Goal: Use online tool/utility: Utilize a website feature to perform a specific function

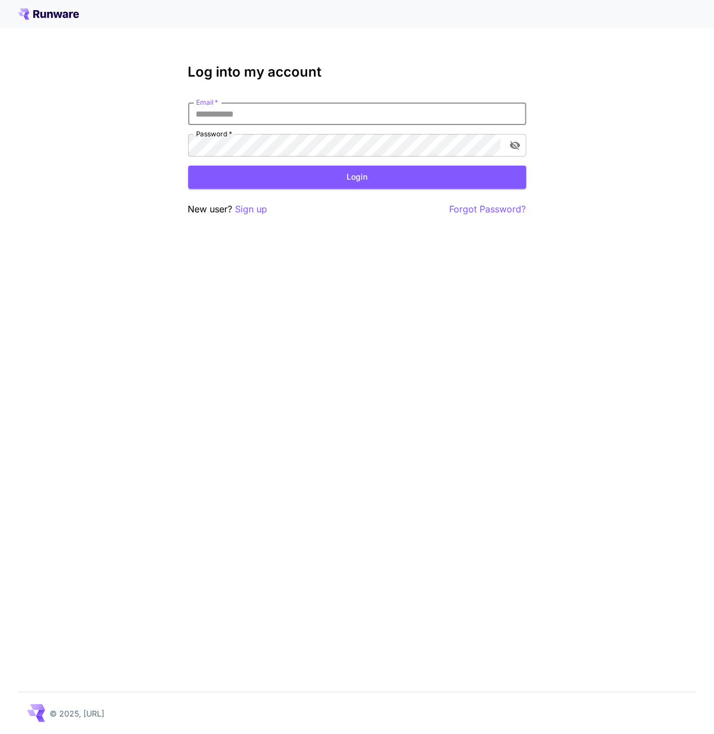
click at [311, 113] on input "Email   *" at bounding box center [357, 114] width 338 height 23
click at [280, 113] on input "Email   *" at bounding box center [357, 114] width 338 height 23
type input "**********"
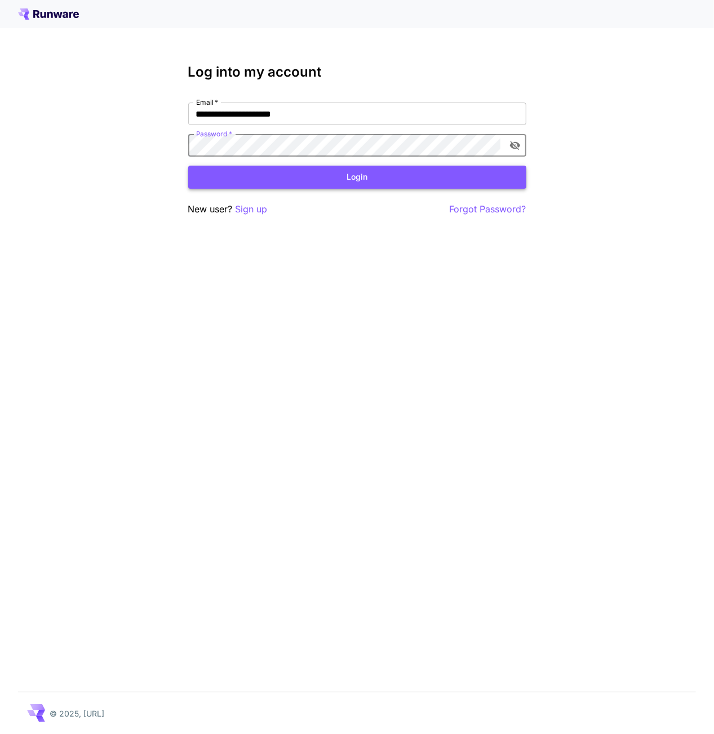
scroll to position [0, 142]
click at [308, 179] on button "Login" at bounding box center [357, 177] width 338 height 23
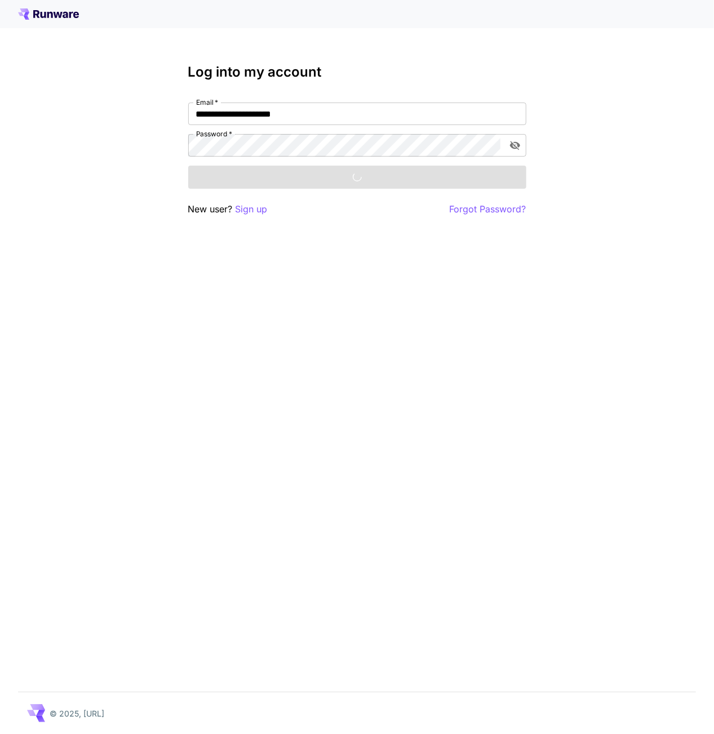
scroll to position [0, 0]
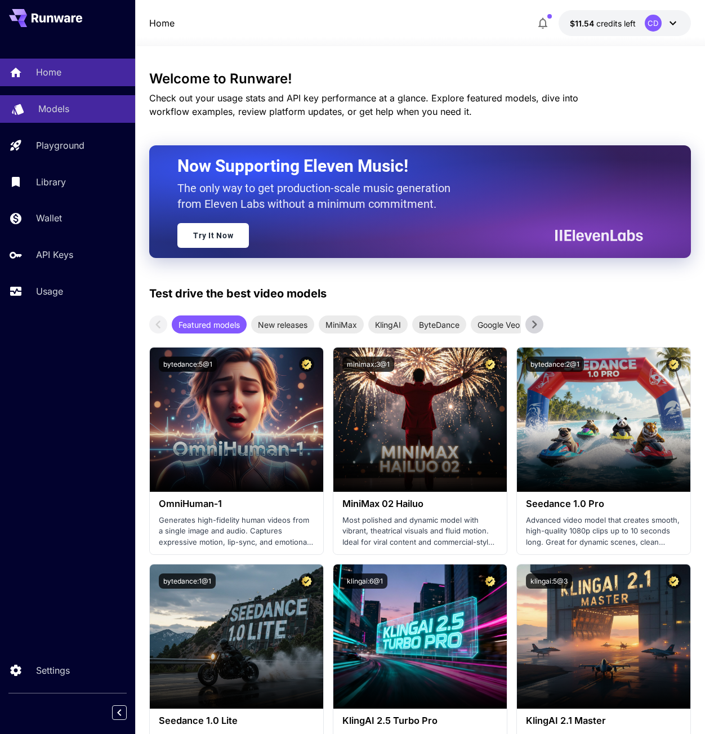
click at [63, 111] on p "Models" at bounding box center [53, 109] width 31 height 14
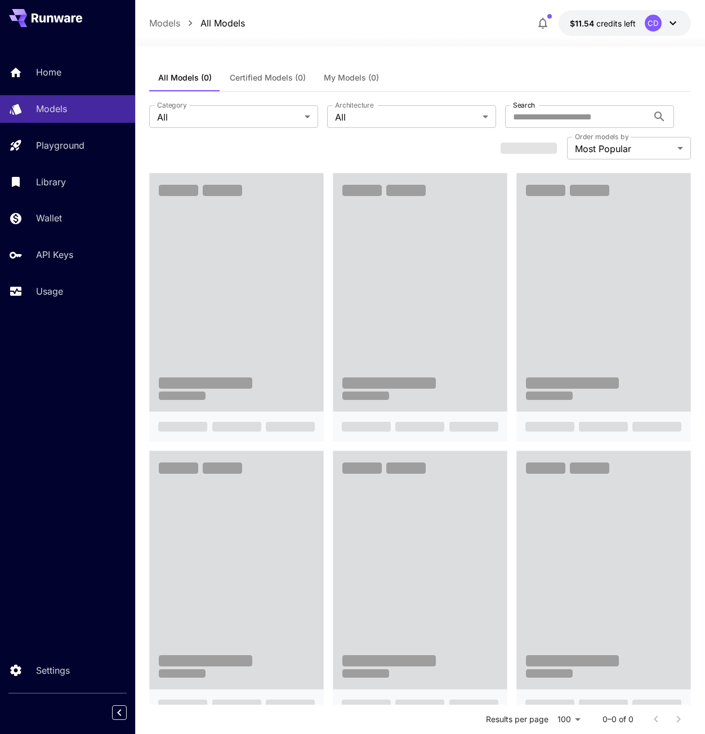
click at [82, 162] on div "Home Models Playground Library Wallet API Keys Usage" at bounding box center [67, 182] width 135 height 246
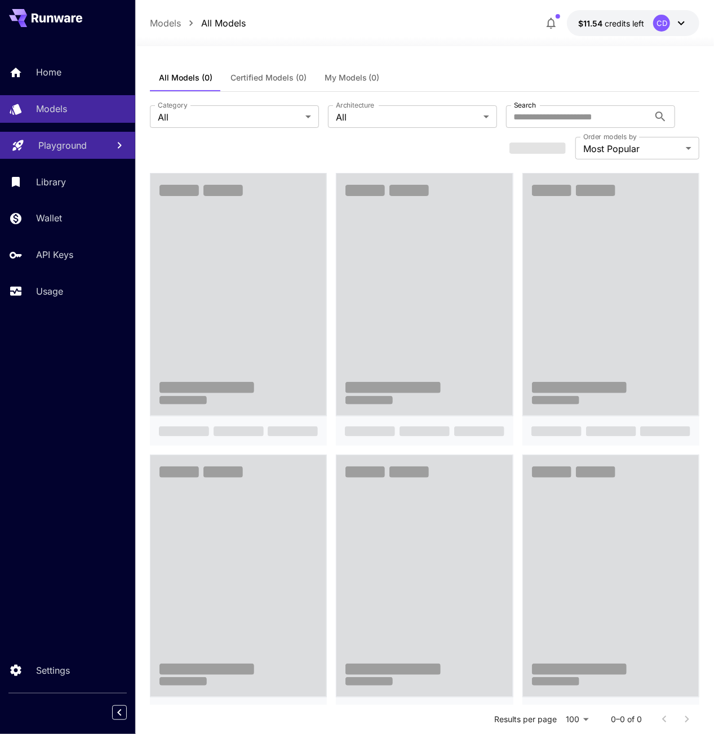
click at [83, 150] on p "Playground" at bounding box center [62, 146] width 48 height 14
